Goal: Transaction & Acquisition: Purchase product/service

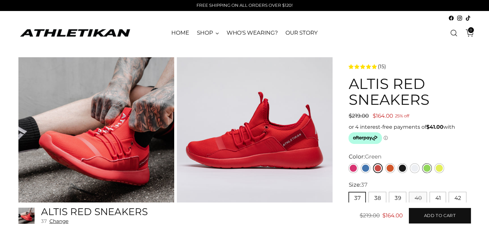
click at [425, 169] on link "Green" at bounding box center [427, 168] width 10 height 10
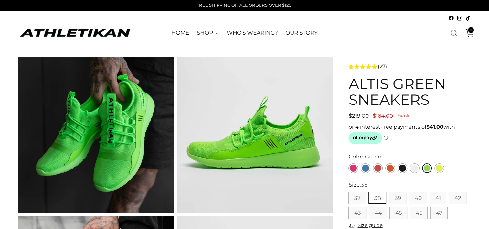
click at [447, 110] on div "ALTIS Green Sneakers Regular price $219.00 $164.00 25% off Unit price / per 25%…" at bounding box center [409, 98] width 122 height 44
click at [365, 166] on link "Blue" at bounding box center [366, 168] width 10 height 10
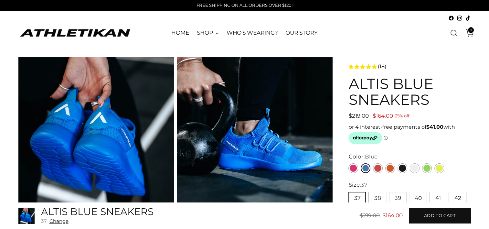
click at [393, 196] on button "39" at bounding box center [397, 198] width 17 height 12
click at [379, 168] on link "Red" at bounding box center [378, 168] width 10 height 10
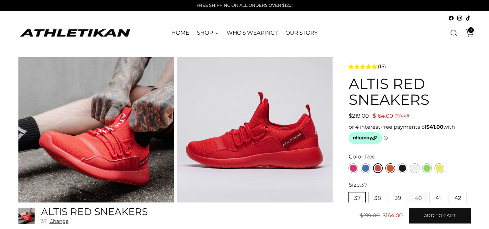
click at [391, 142] on p "or 4 interest-free payments of $41.00 with ⓘ" at bounding box center [409, 133] width 122 height 22
click at [388, 164] on link "Orange" at bounding box center [390, 168] width 10 height 10
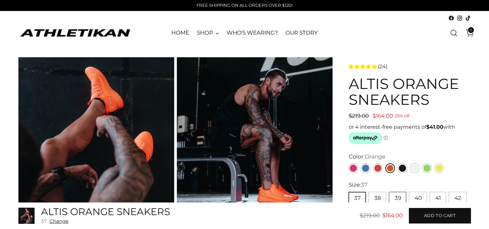
click at [397, 196] on button "39" at bounding box center [397, 198] width 17 height 12
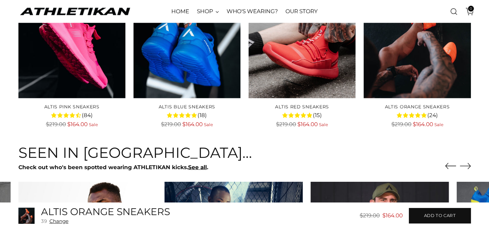
scroll to position [1525, 0]
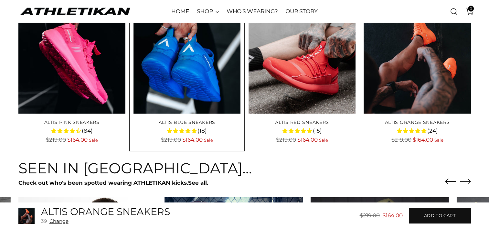
click at [0, 0] on img "ALTIS Blue Sneakers" at bounding box center [0, 0] width 0 height 0
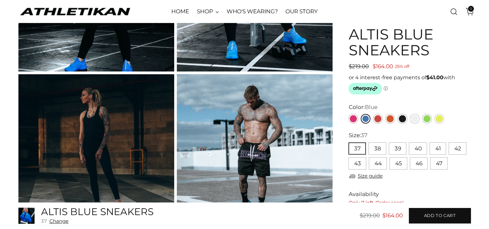
scroll to position [297, 0]
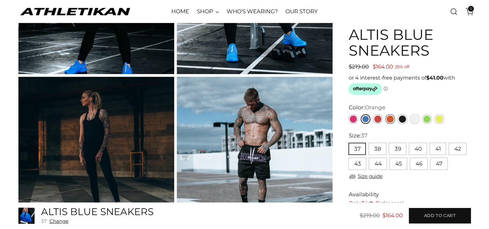
click at [390, 118] on link "Orange" at bounding box center [390, 119] width 10 height 10
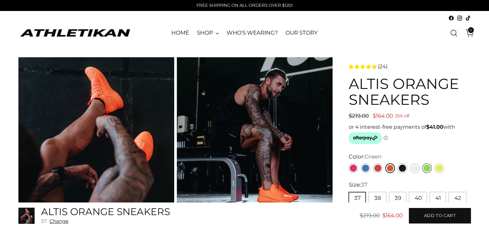
click at [427, 167] on link "Green" at bounding box center [427, 168] width 10 height 10
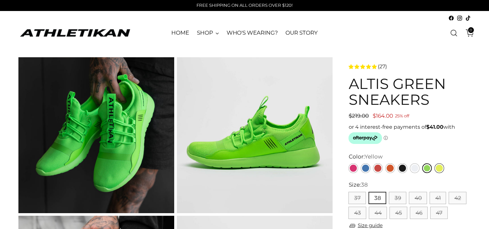
click at [442, 165] on link "Yellow" at bounding box center [439, 168] width 10 height 10
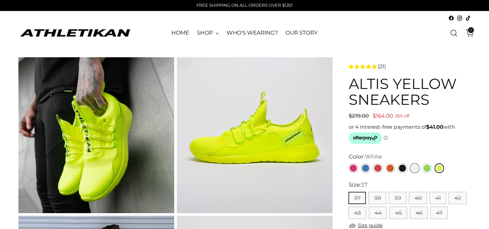
click at [414, 168] on link "White" at bounding box center [415, 168] width 10 height 10
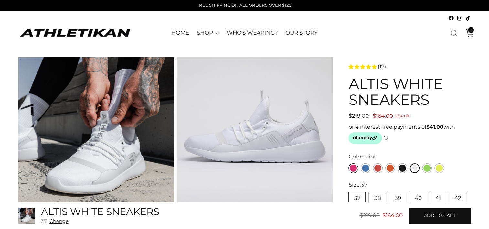
click at [353, 168] on link "Pink" at bounding box center [353, 168] width 10 height 10
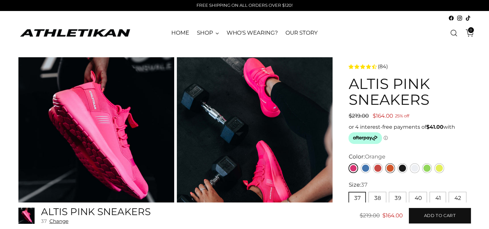
click at [389, 168] on link "Orange" at bounding box center [390, 168] width 10 height 10
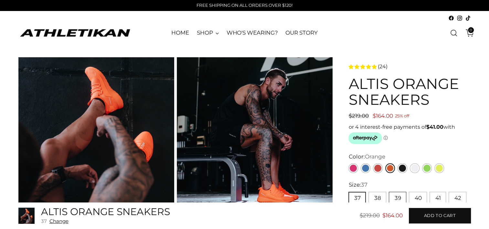
click at [401, 197] on button "39" at bounding box center [397, 198] width 17 height 12
click at [429, 216] on span "Add to cart" at bounding box center [440, 215] width 32 height 6
click at [469, 32] on icon "Open cart modal" at bounding box center [469, 32] width 9 height 9
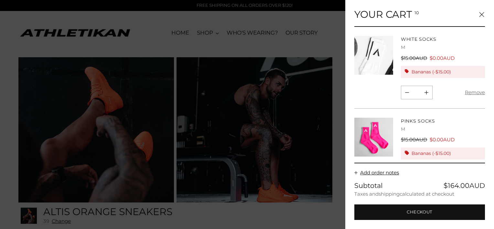
click at [473, 126] on p "M" at bounding box center [443, 129] width 84 height 7
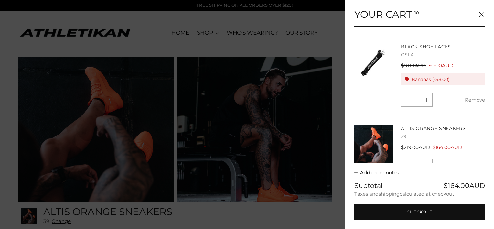
scroll to position [649, 0]
